Goal: Transaction & Acquisition: Purchase product/service

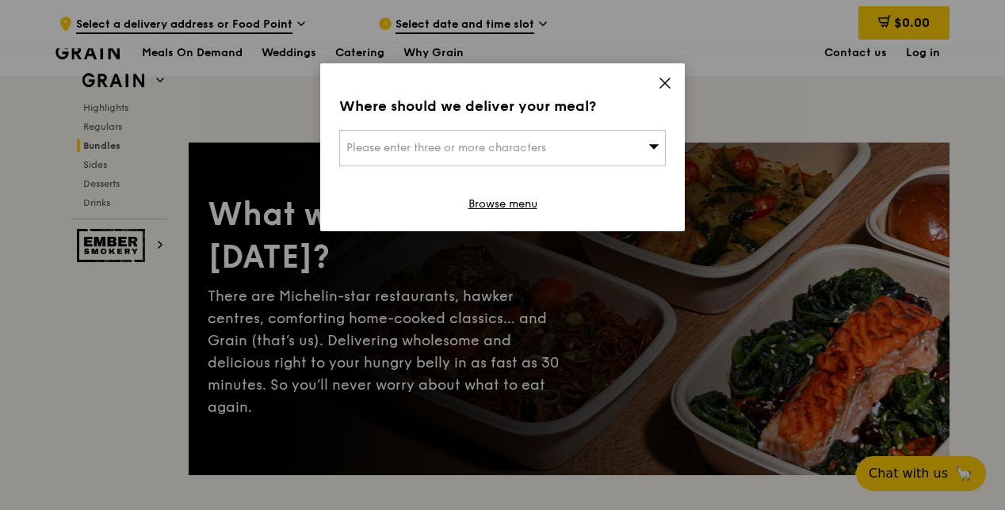
click at [663, 83] on icon at bounding box center [665, 83] width 14 height 14
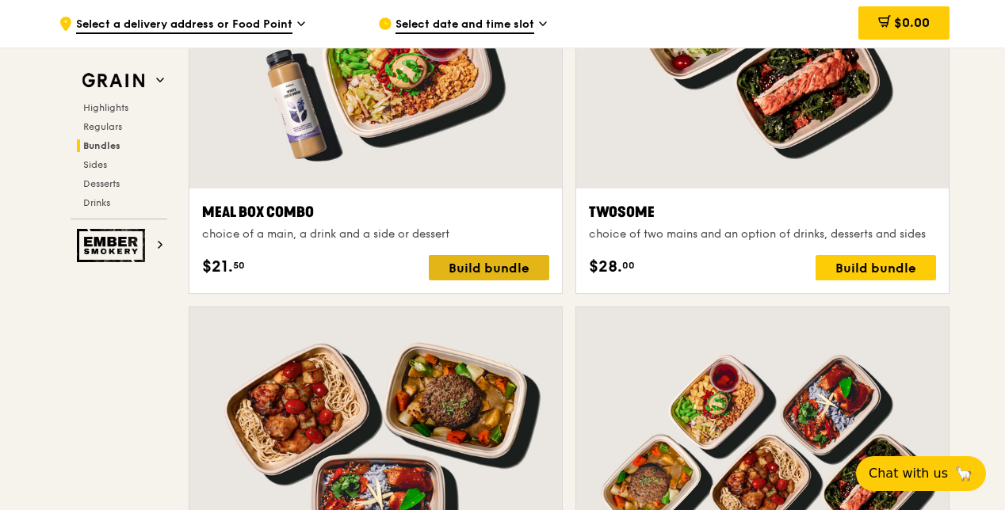
click at [482, 274] on div "Build bundle" at bounding box center [489, 267] width 120 height 25
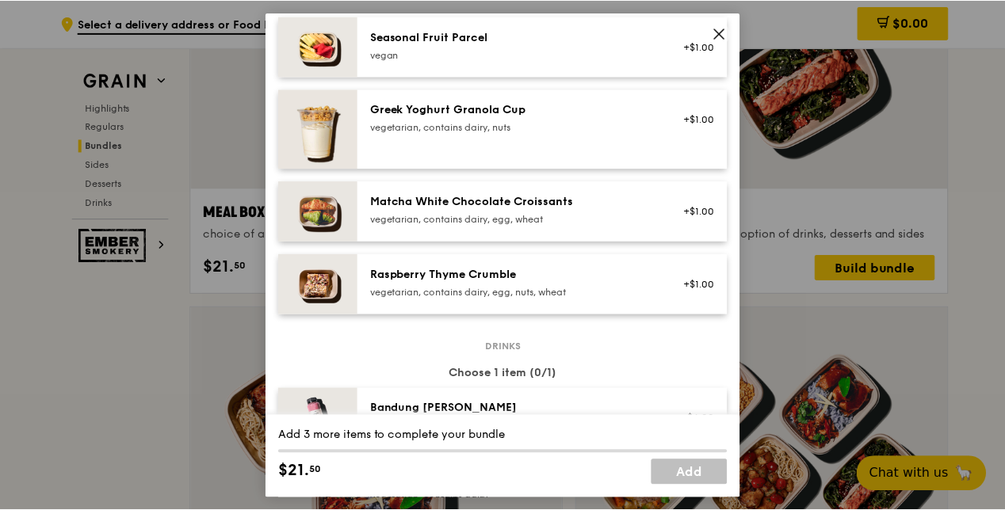
scroll to position [1189, 0]
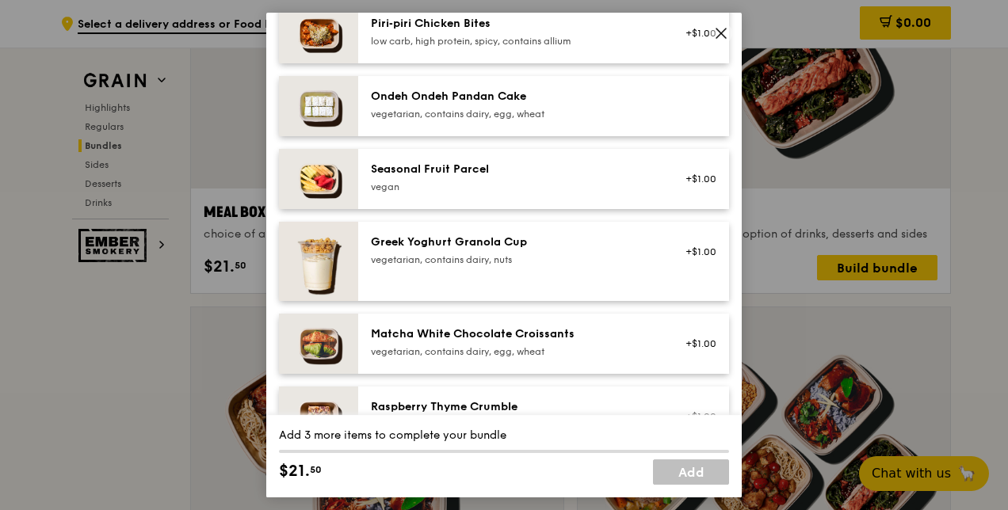
click at [725, 36] on icon at bounding box center [721, 33] width 14 height 14
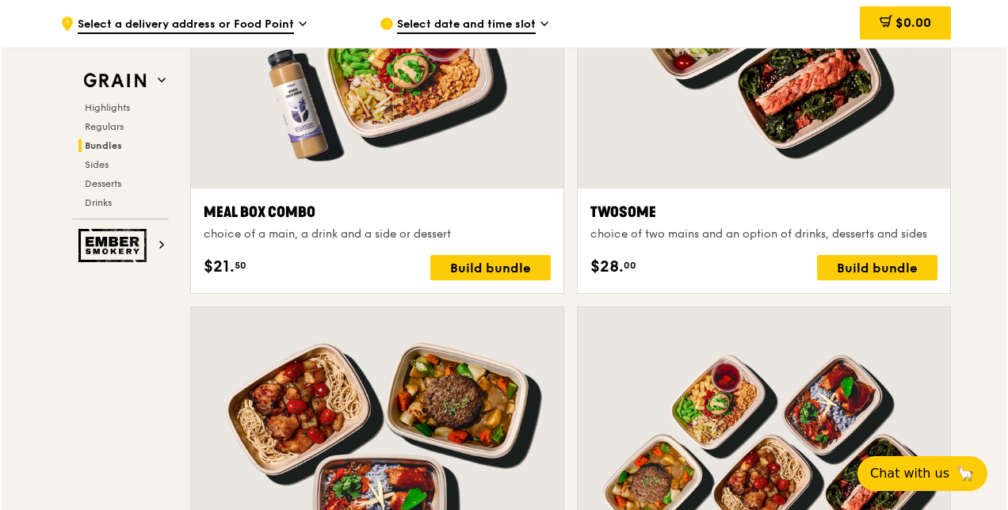
scroll to position [2380, 0]
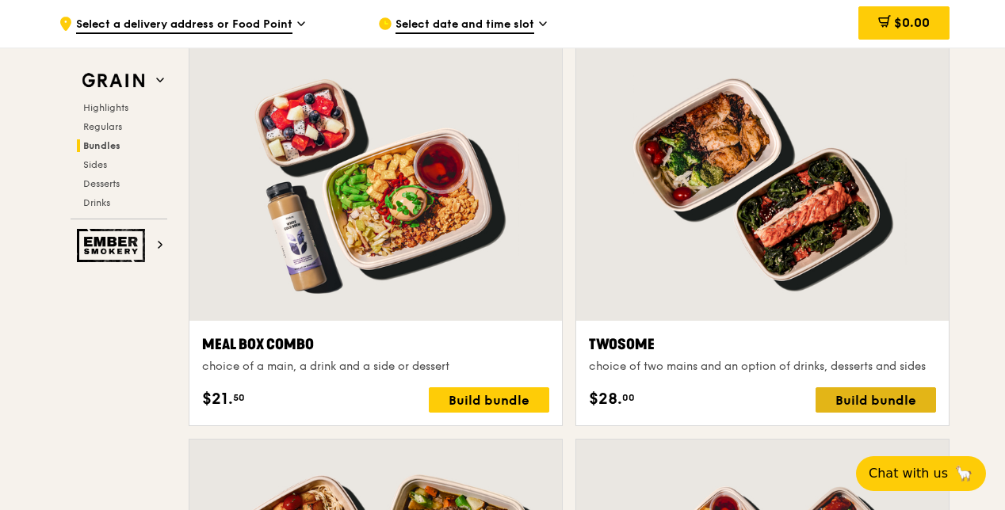
click at [914, 413] on div "Build bundle" at bounding box center [876, 400] width 120 height 25
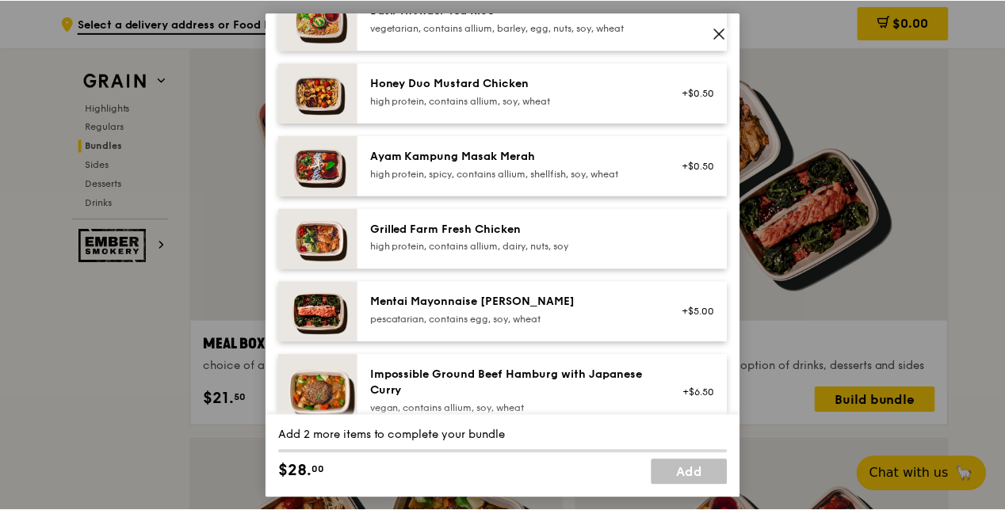
scroll to position [660, 0]
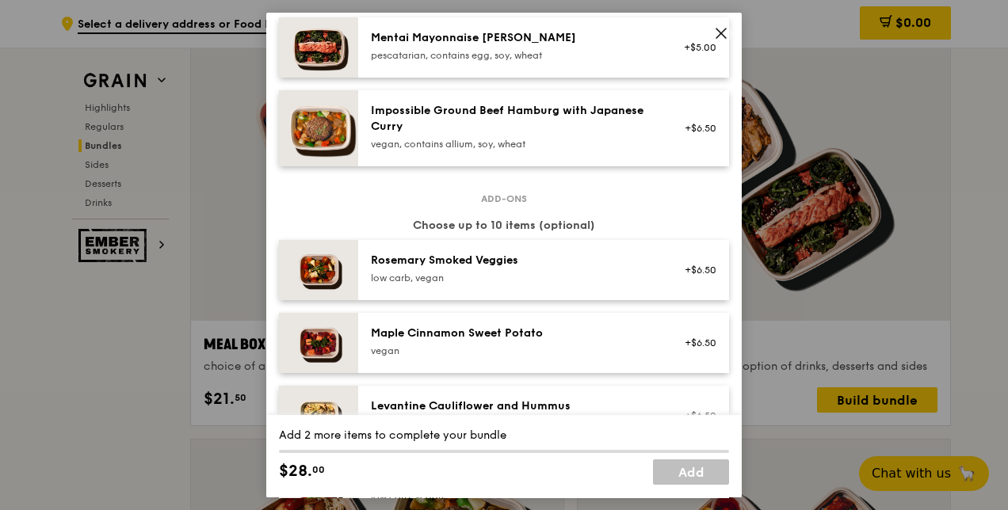
click at [721, 31] on icon at bounding box center [721, 33] width 14 height 14
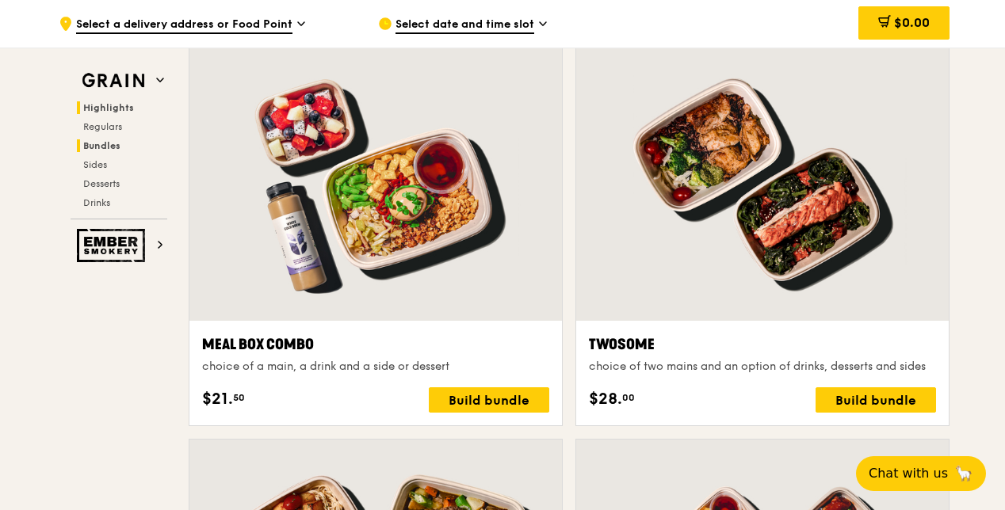
click at [99, 107] on span "Highlights" at bounding box center [108, 107] width 51 height 11
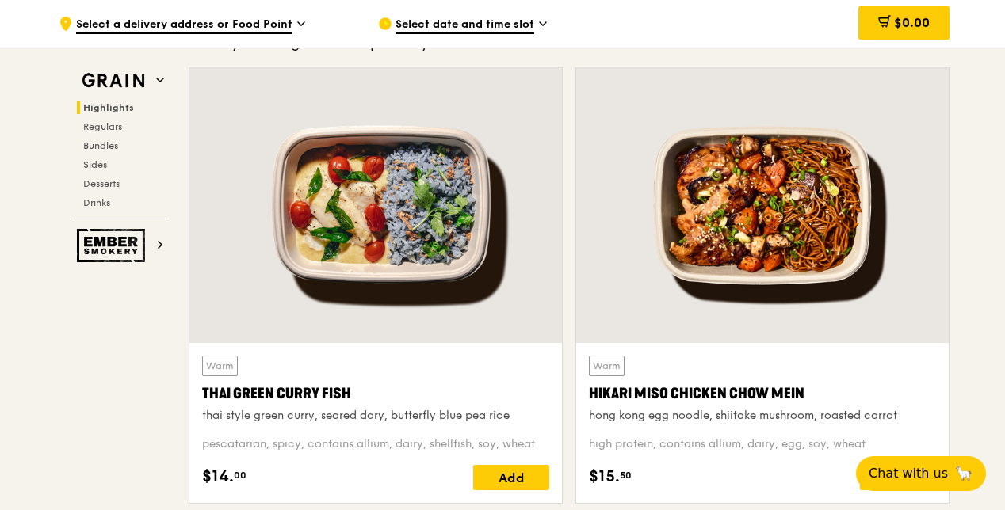
scroll to position [489, 0]
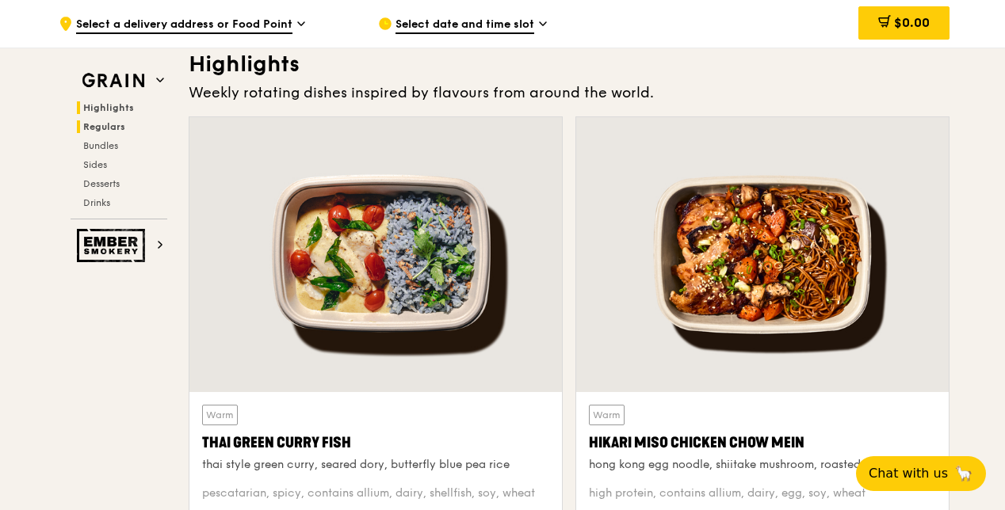
click at [110, 127] on span "Regulars" at bounding box center [104, 126] width 42 height 11
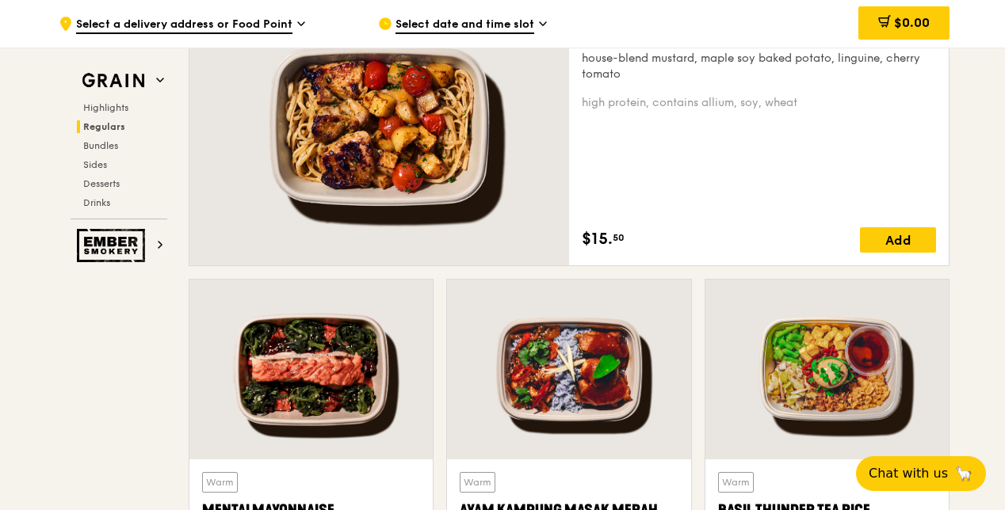
scroll to position [1464, 0]
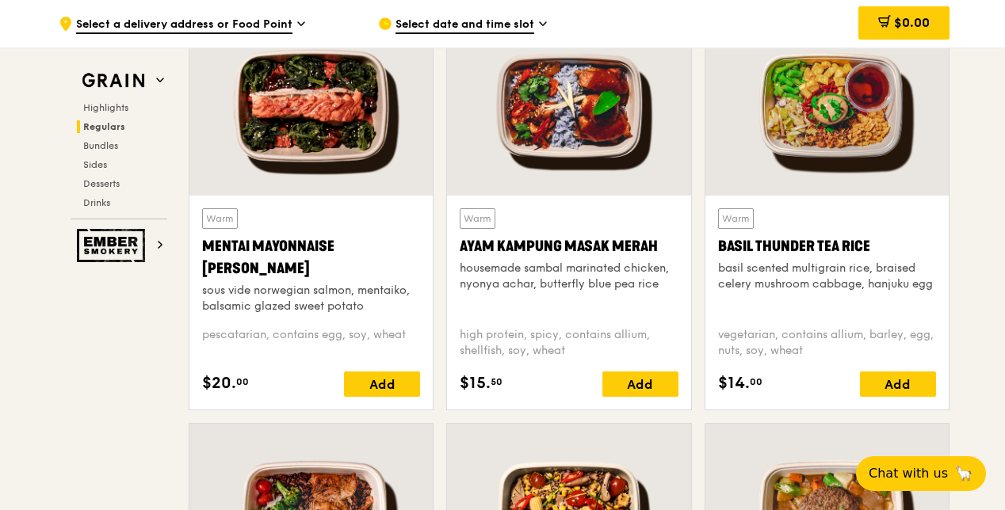
drag, startPoint x: 262, startPoint y: 281, endPoint x: 195, endPoint y: 260, distance: 70.5
click at [195, 259] on div "Warm Mentai Mayonnaise Aburi Salmon sous vide norwegian salmon, mentaiko, balsa…" at bounding box center [310, 303] width 243 height 214
copy div "Mentai Mayonnaise [PERSON_NAME]"
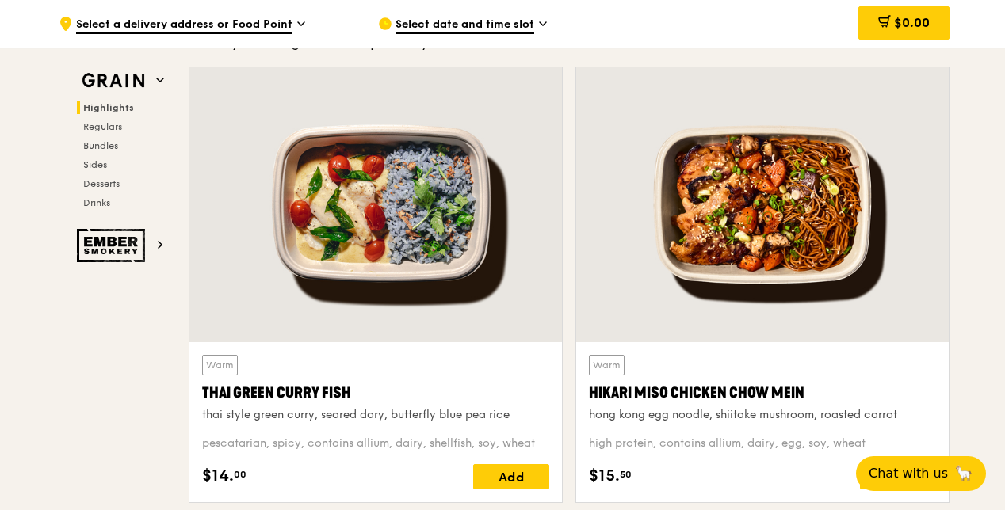
scroll to position [671, 0]
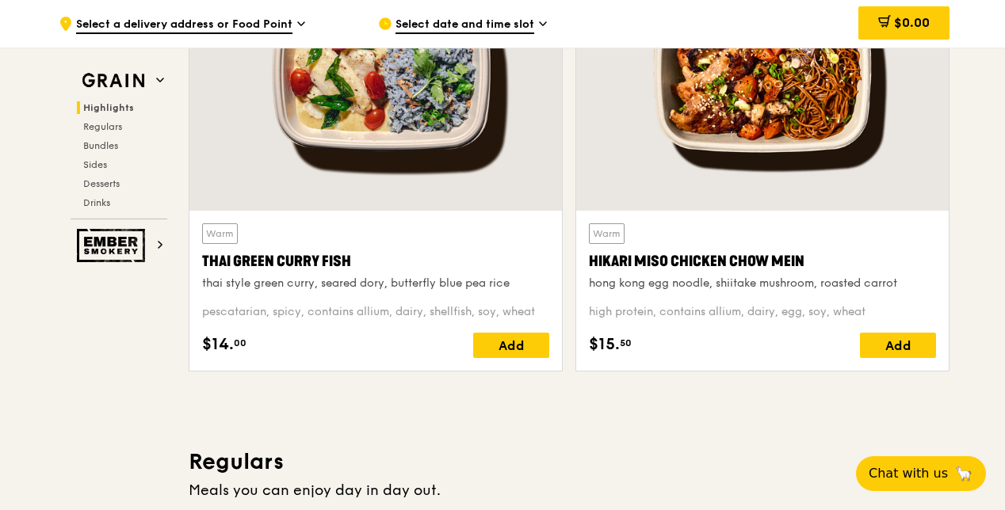
drag, startPoint x: 810, startPoint y: 284, endPoint x: 590, endPoint y: 284, distance: 220.4
click at [590, 273] on div "Hikari Miso Chicken Chow Mein" at bounding box center [762, 261] width 347 height 22
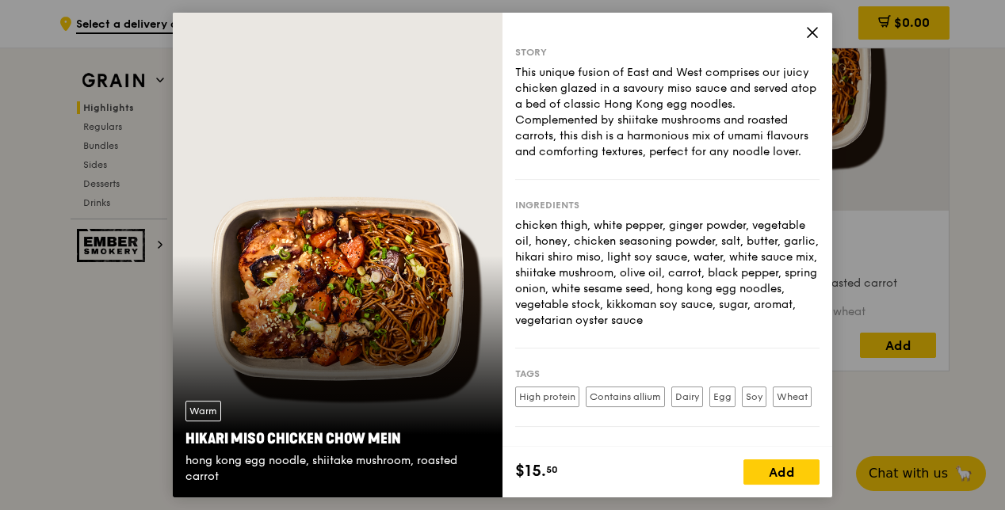
copy div "Hikari Miso Chicken Chow Mein"
click at [816, 30] on icon at bounding box center [812, 32] width 14 height 14
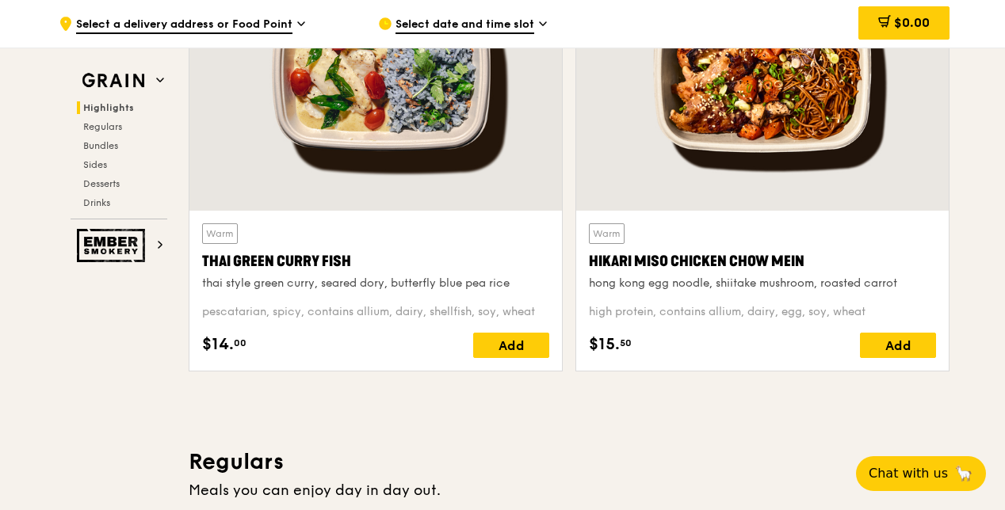
drag, startPoint x: 849, startPoint y: 276, endPoint x: 590, endPoint y: 277, distance: 259.2
click at [590, 273] on div "Hikari Miso Chicken Chow Mein" at bounding box center [762, 261] width 347 height 22
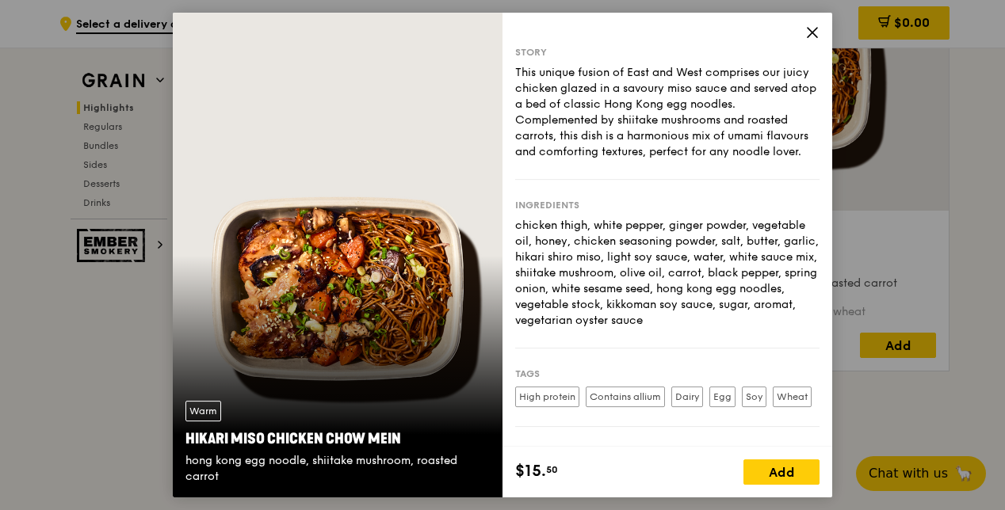
click at [809, 25] on icon at bounding box center [812, 32] width 14 height 14
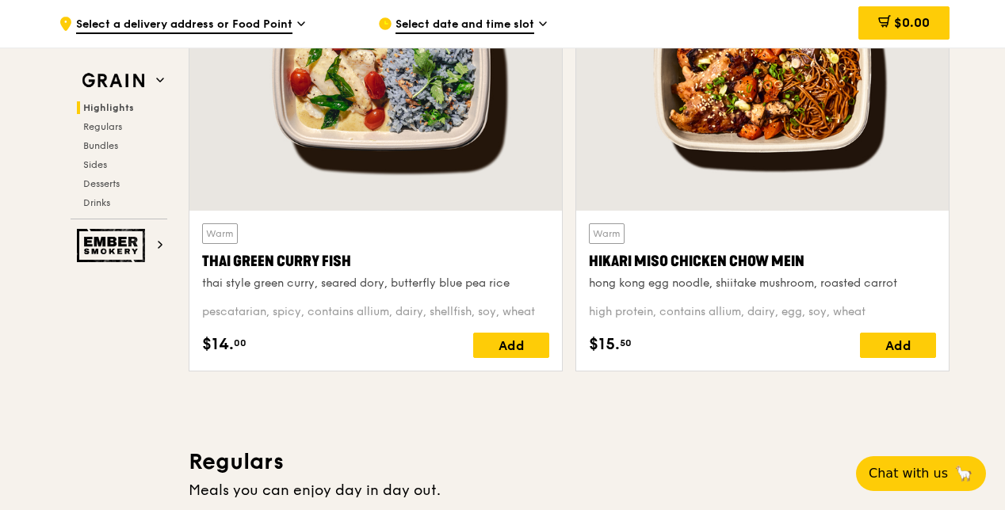
drag, startPoint x: 804, startPoint y: 276, endPoint x: 599, endPoint y: 276, distance: 204.5
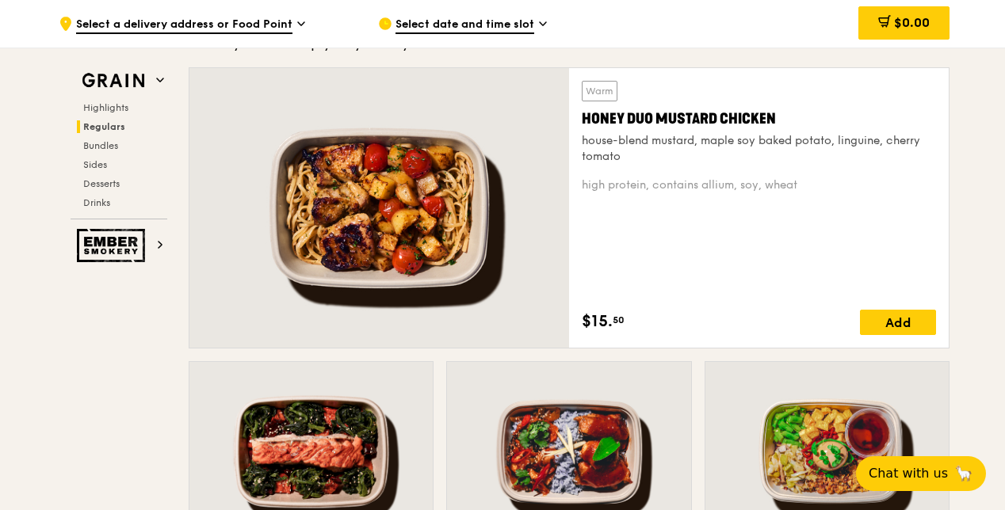
scroll to position [589, 0]
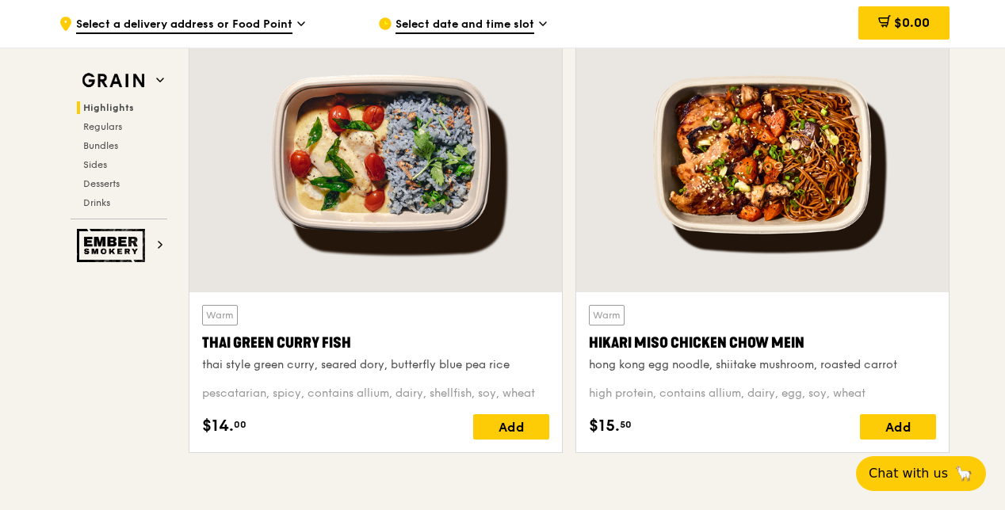
drag, startPoint x: 802, startPoint y: 353, endPoint x: 592, endPoint y: 362, distance: 210.3
click at [591, 354] on div "Hikari Miso Chicken Chow Mein" at bounding box center [762, 343] width 347 height 22
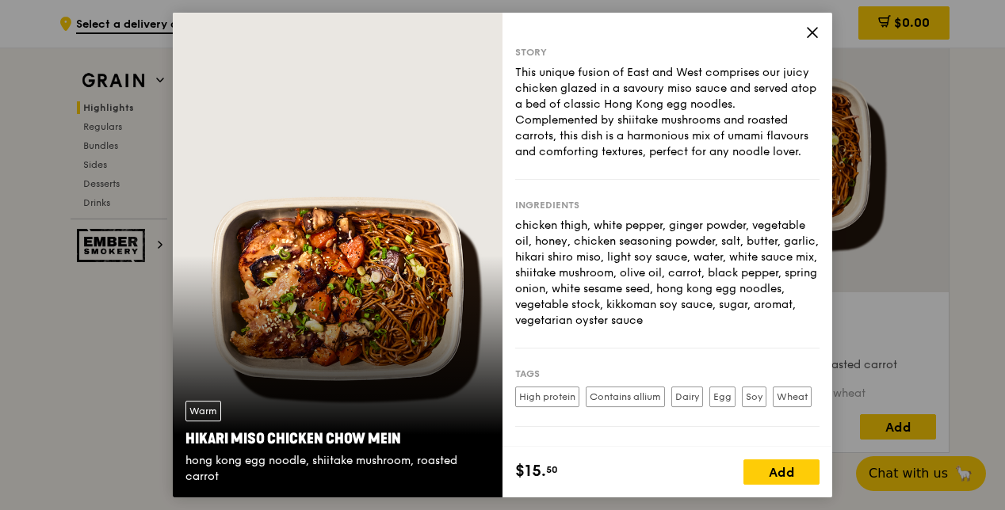
click at [811, 33] on icon at bounding box center [813, 33] width 10 height 10
